Goal: Navigation & Orientation: Find specific page/section

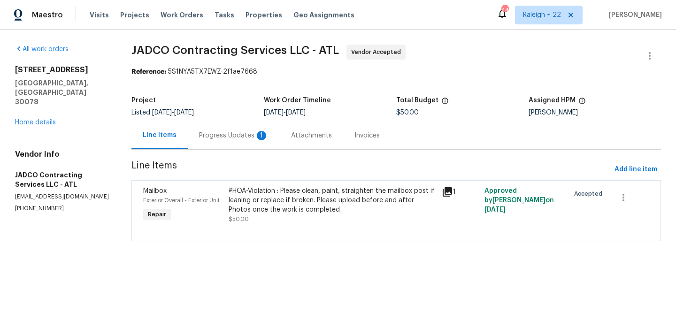
click at [240, 144] on div "Progress Updates 1" at bounding box center [234, 136] width 92 height 28
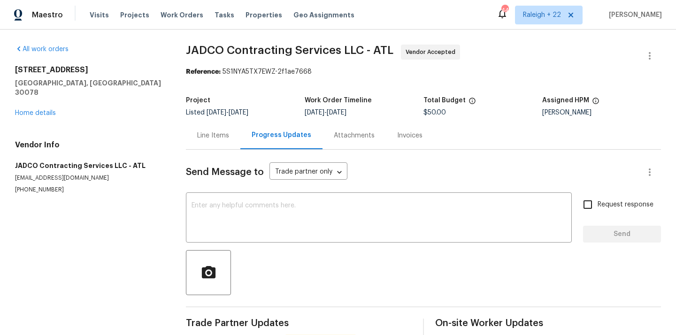
click at [227, 145] on div "Line Items" at bounding box center [213, 136] width 54 height 28
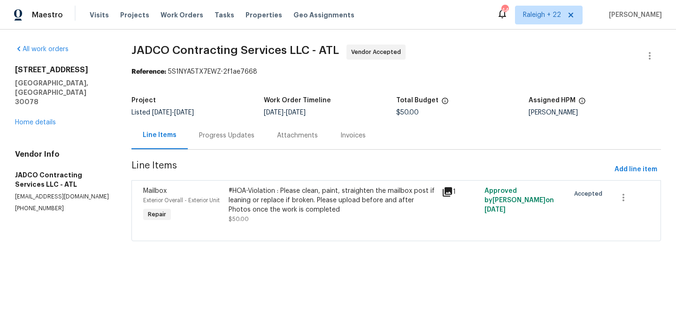
click at [328, 203] on div "#HOA-Violation : Please clean, paint, straighten the mailbox post if leaning or…" at bounding box center [333, 200] width 208 height 28
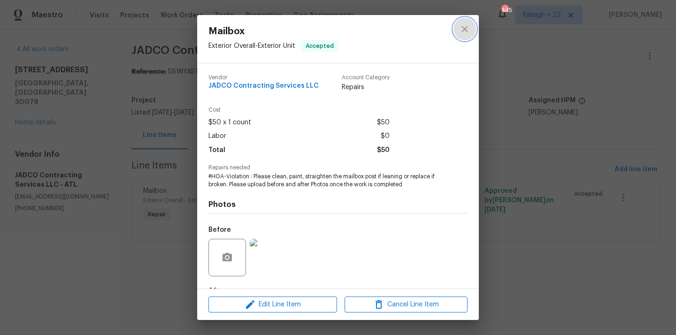
click at [459, 29] on icon "close" at bounding box center [464, 28] width 11 height 11
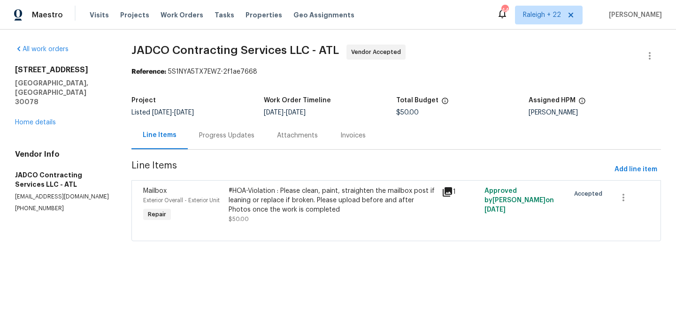
click at [247, 135] on div "Progress Updates" at bounding box center [226, 135] width 55 height 9
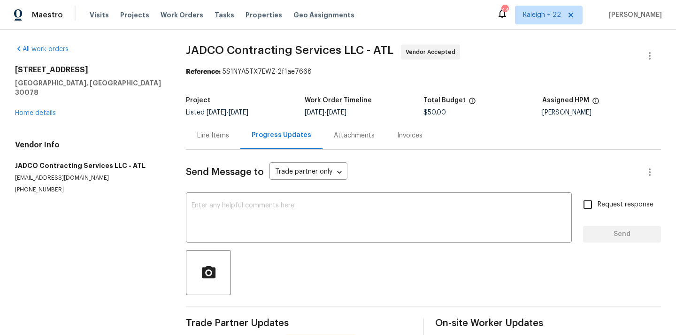
scroll to position [96, 0]
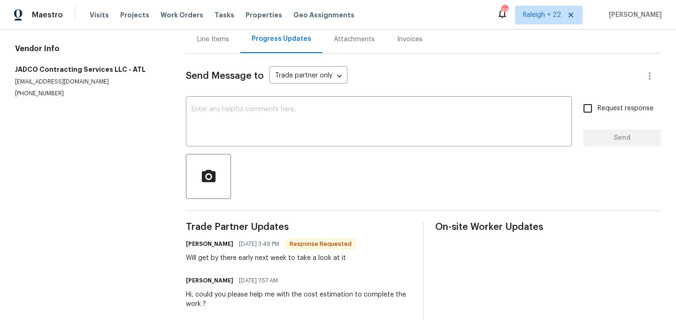
click at [213, 42] on div "Line Items" at bounding box center [213, 39] width 32 height 9
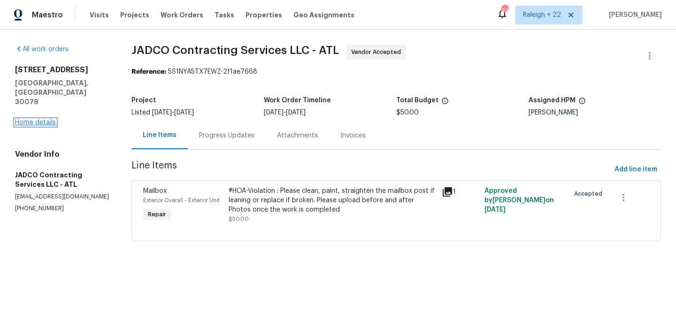
click at [49, 119] on link "Home details" at bounding box center [35, 122] width 41 height 7
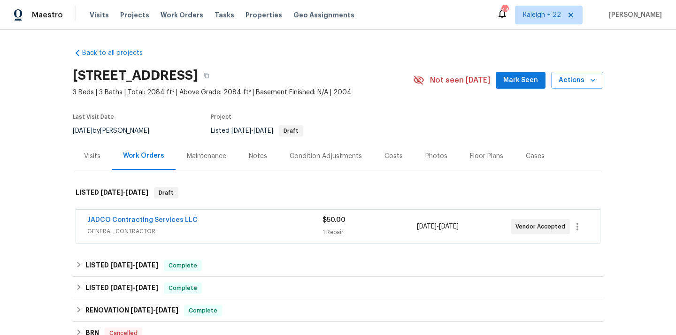
click at [518, 154] on div "Cases" at bounding box center [535, 156] width 41 height 28
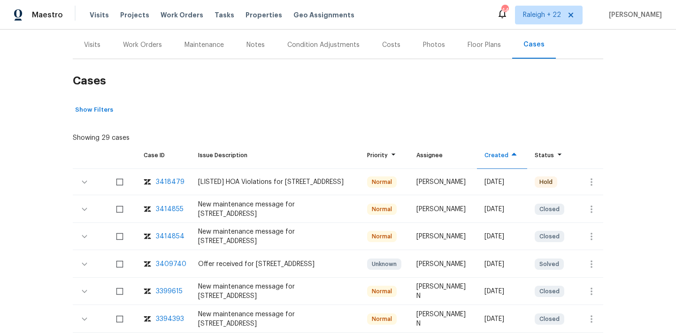
scroll to position [112, 0]
click at [594, 180] on icon "button" at bounding box center [591, 181] width 11 height 11
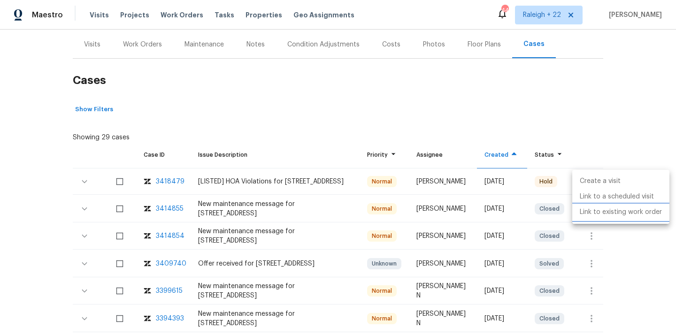
click at [589, 214] on li "Link to existing work order" at bounding box center [620, 212] width 97 height 15
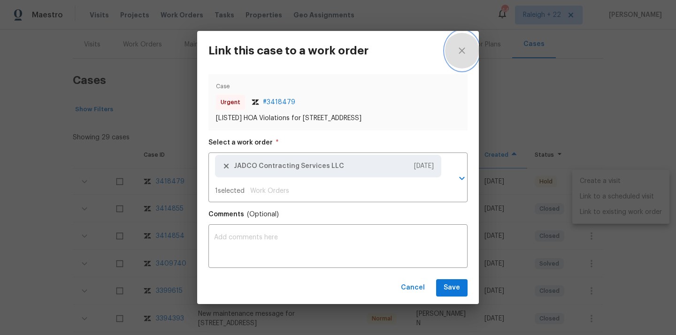
click at [468, 45] on button "close" at bounding box center [462, 50] width 34 height 39
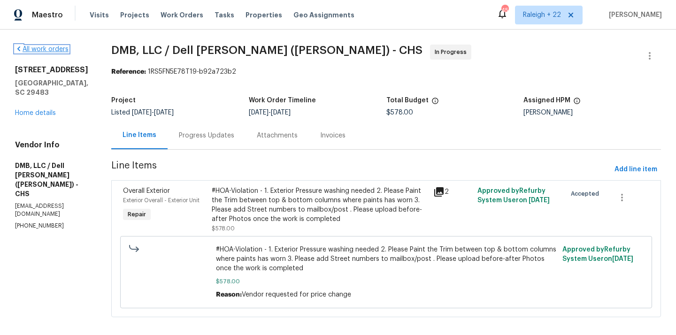
click at [17, 52] on icon at bounding box center [19, 49] width 8 height 8
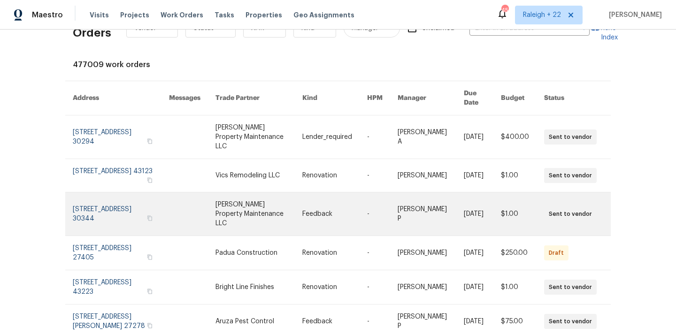
scroll to position [33, 0]
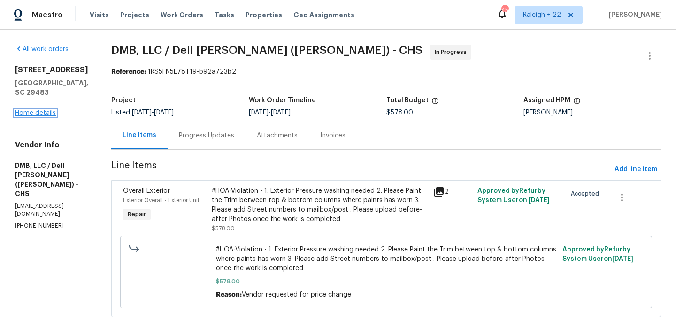
click at [48, 116] on link "Home details" at bounding box center [35, 113] width 41 height 7
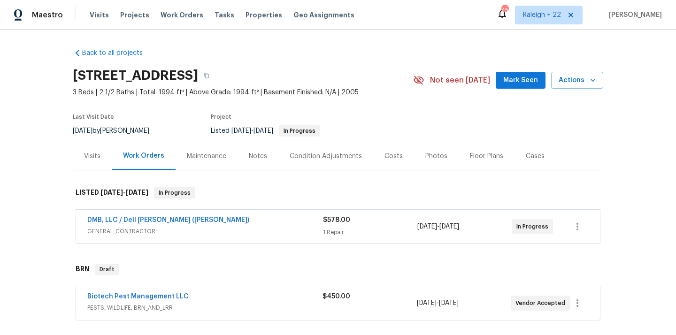
click at [533, 157] on div "Cases" at bounding box center [535, 156] width 19 height 9
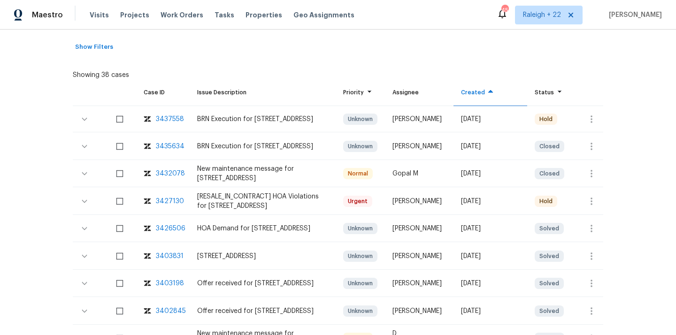
scroll to position [176, 0]
